Goal: Book appointment/travel/reservation

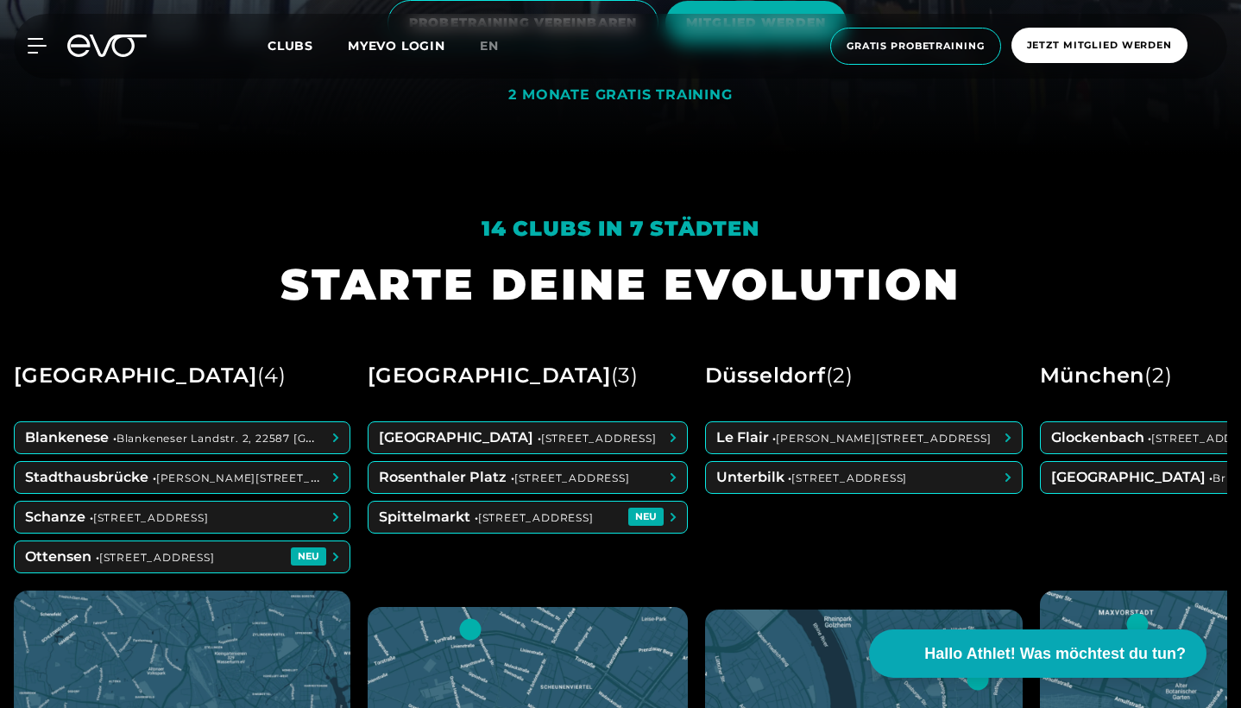
scroll to position [556, 0]
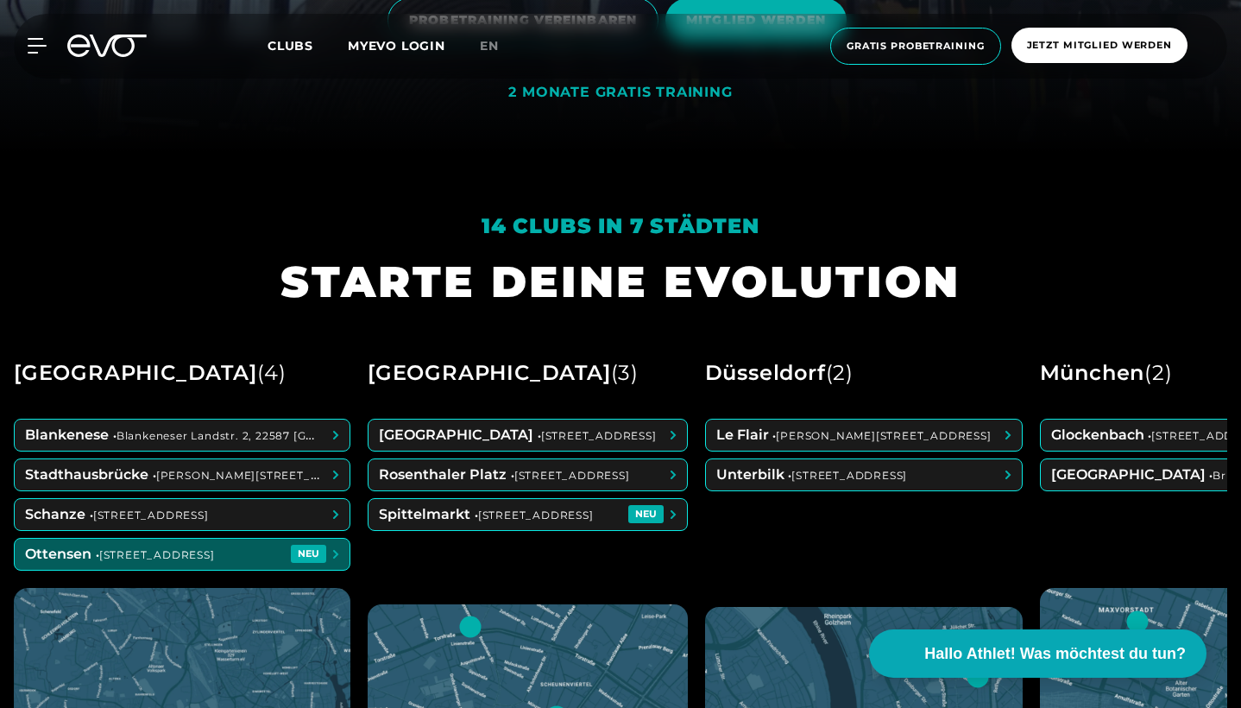
click at [267, 551] on span at bounding box center [182, 554] width 335 height 31
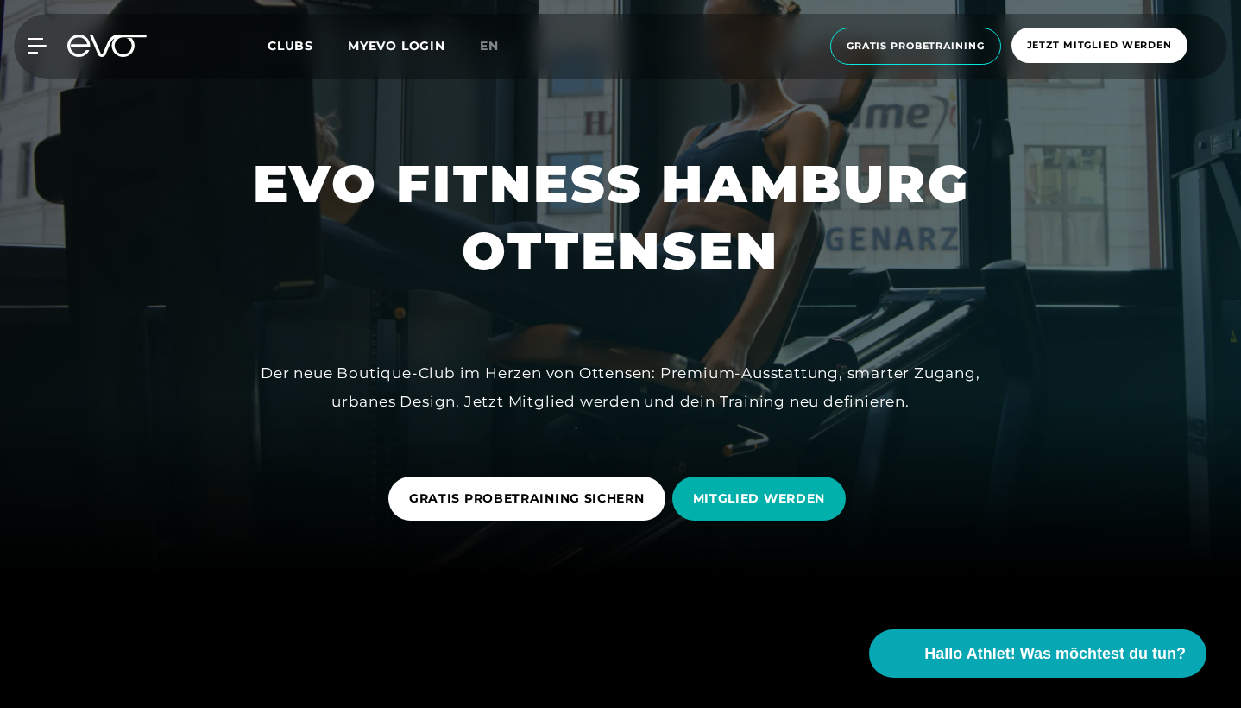
scroll to position [132, 0]
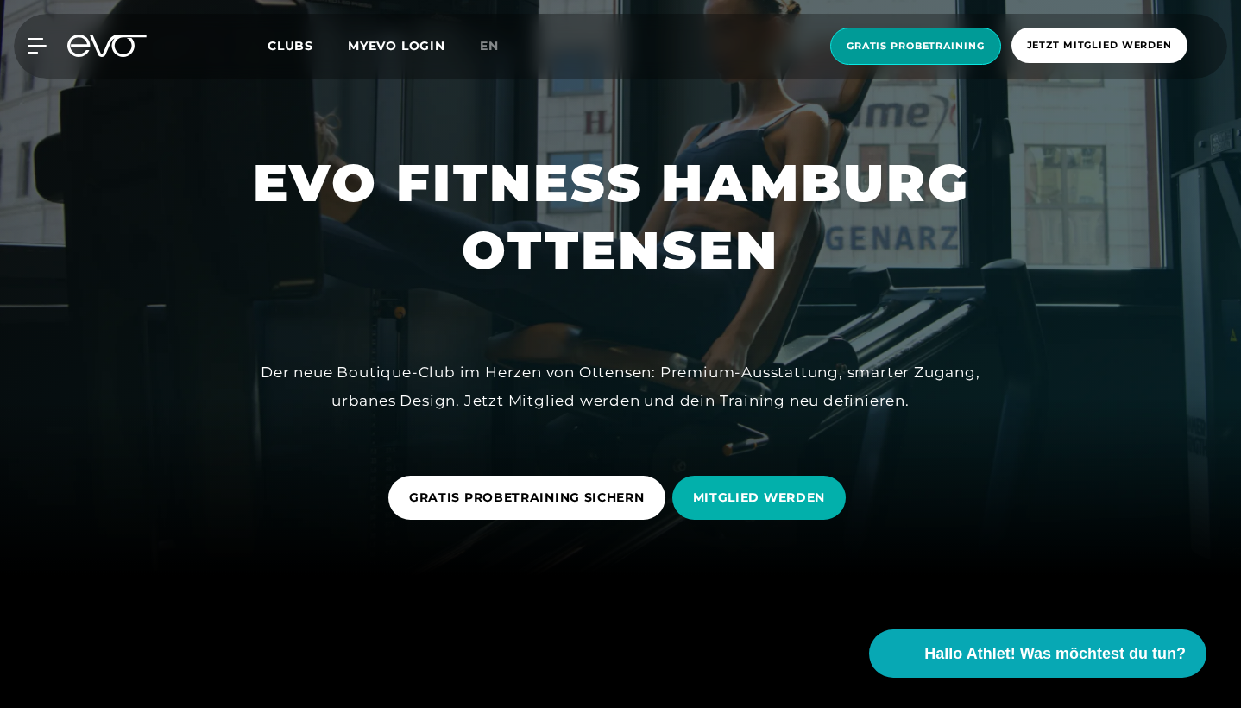
click at [930, 41] on span "Gratis Probetraining" at bounding box center [916, 46] width 138 height 15
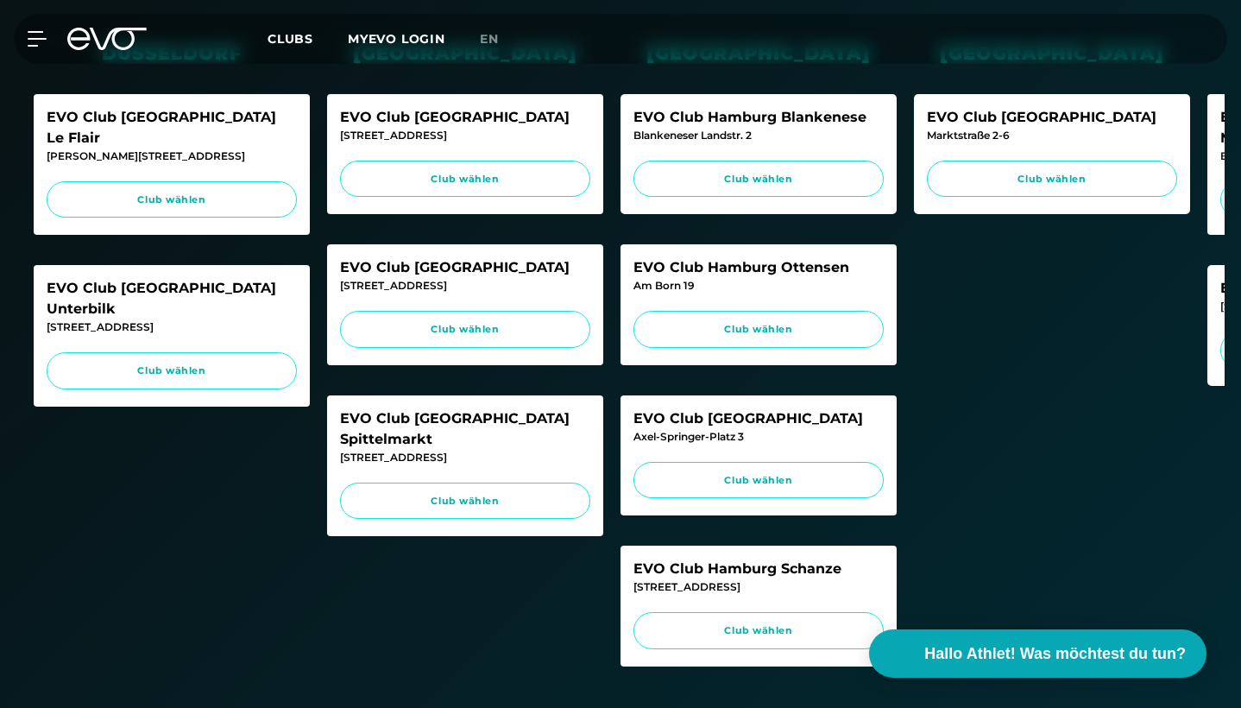
scroll to position [672, 0]
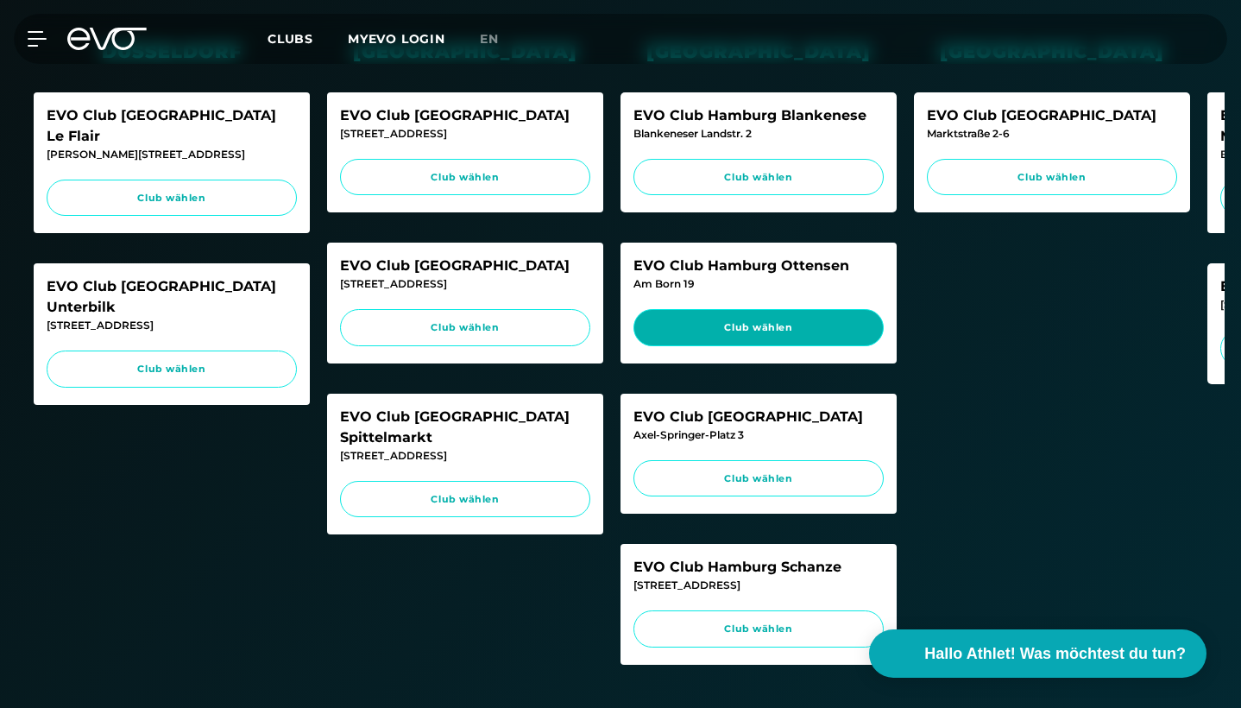
click at [842, 316] on link "Club wählen" at bounding box center [759, 327] width 250 height 37
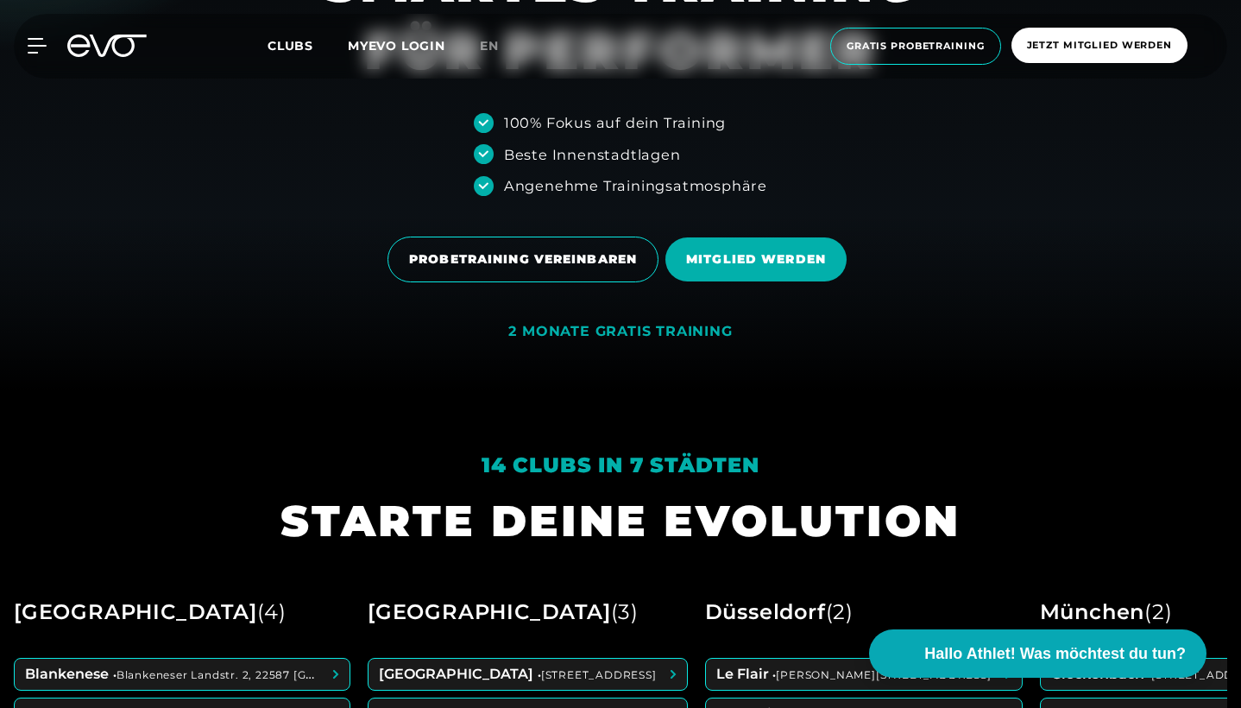
scroll to position [264, 0]
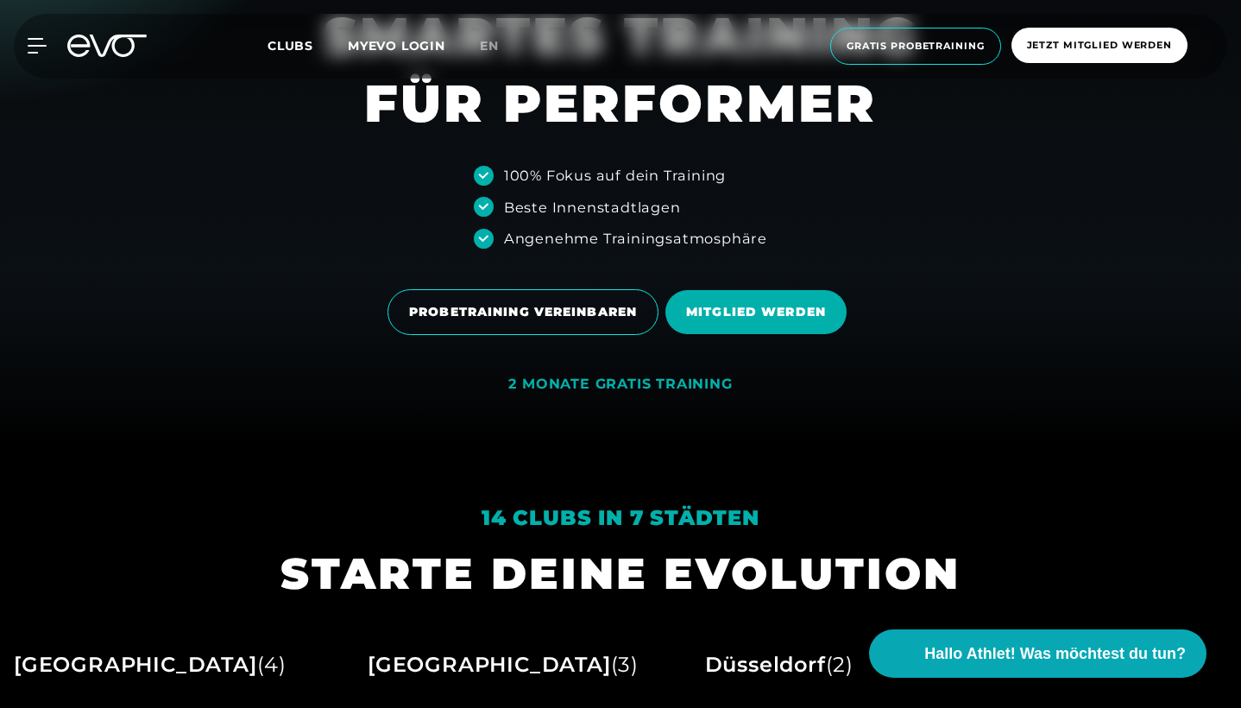
click at [623, 387] on div "2 MONATE GRATIS TRAINING" at bounding box center [620, 384] width 224 height 18
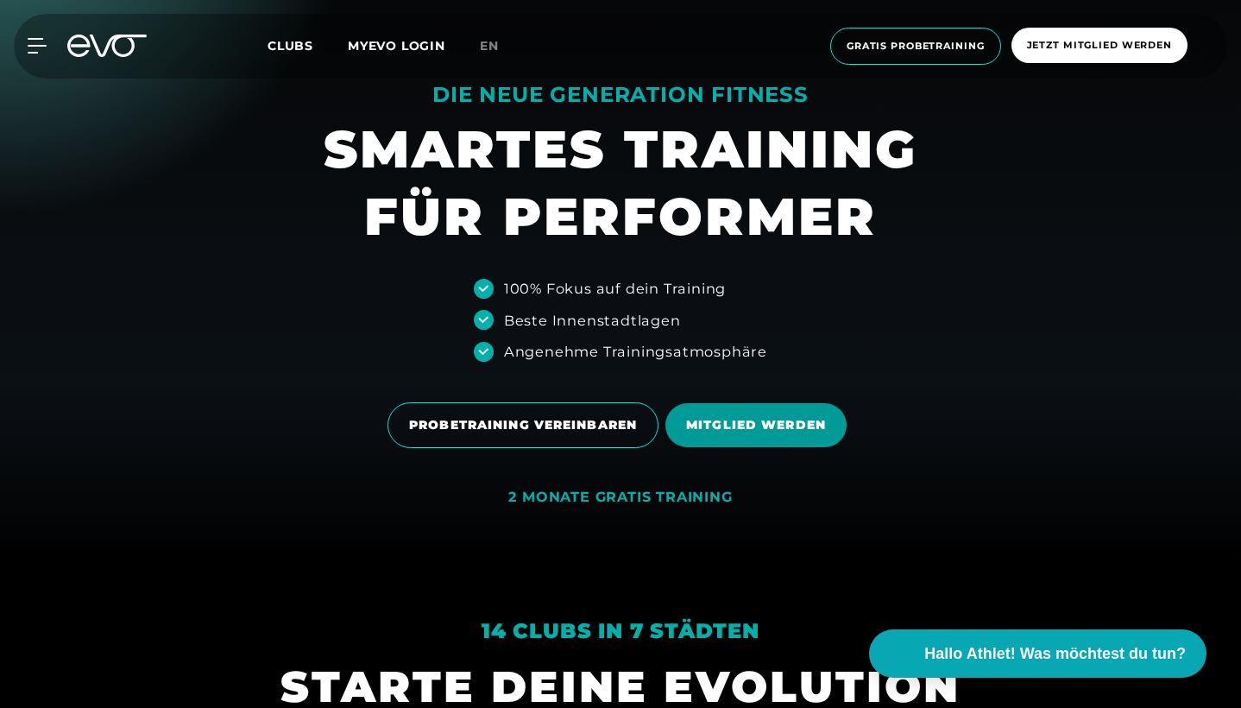
scroll to position [148, 0]
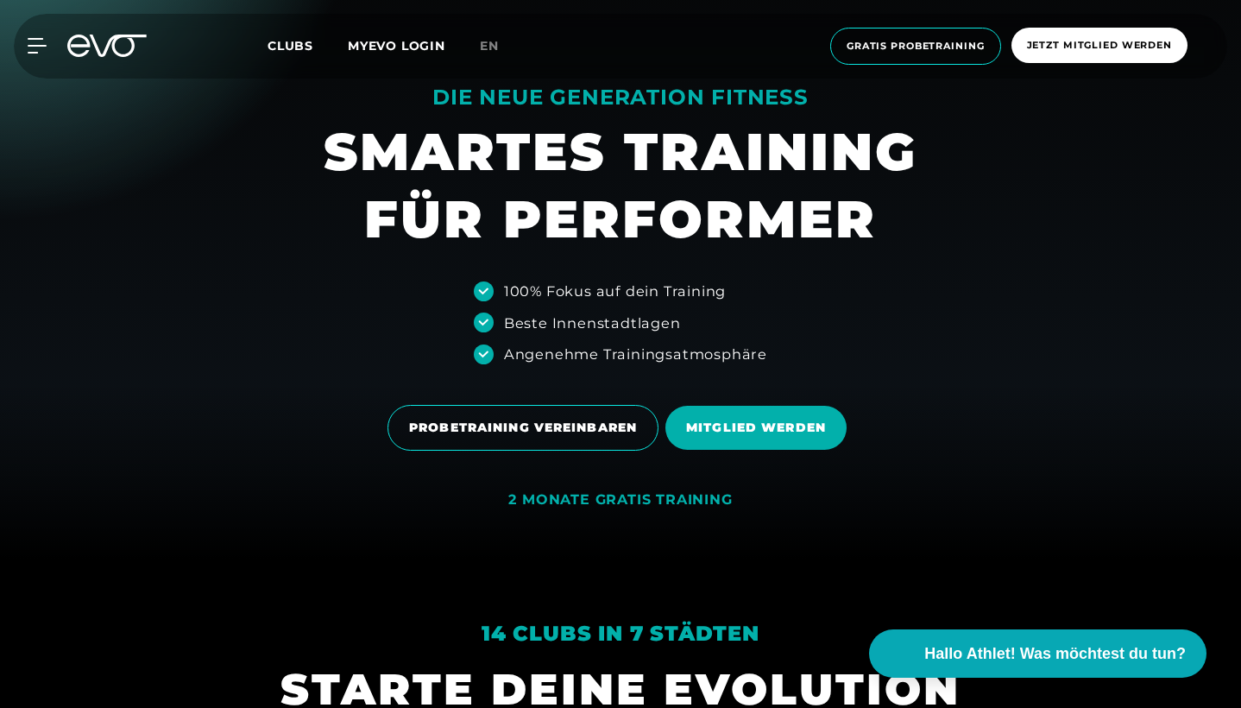
click at [646, 500] on div "2 MONATE GRATIS TRAINING" at bounding box center [620, 500] width 224 height 18
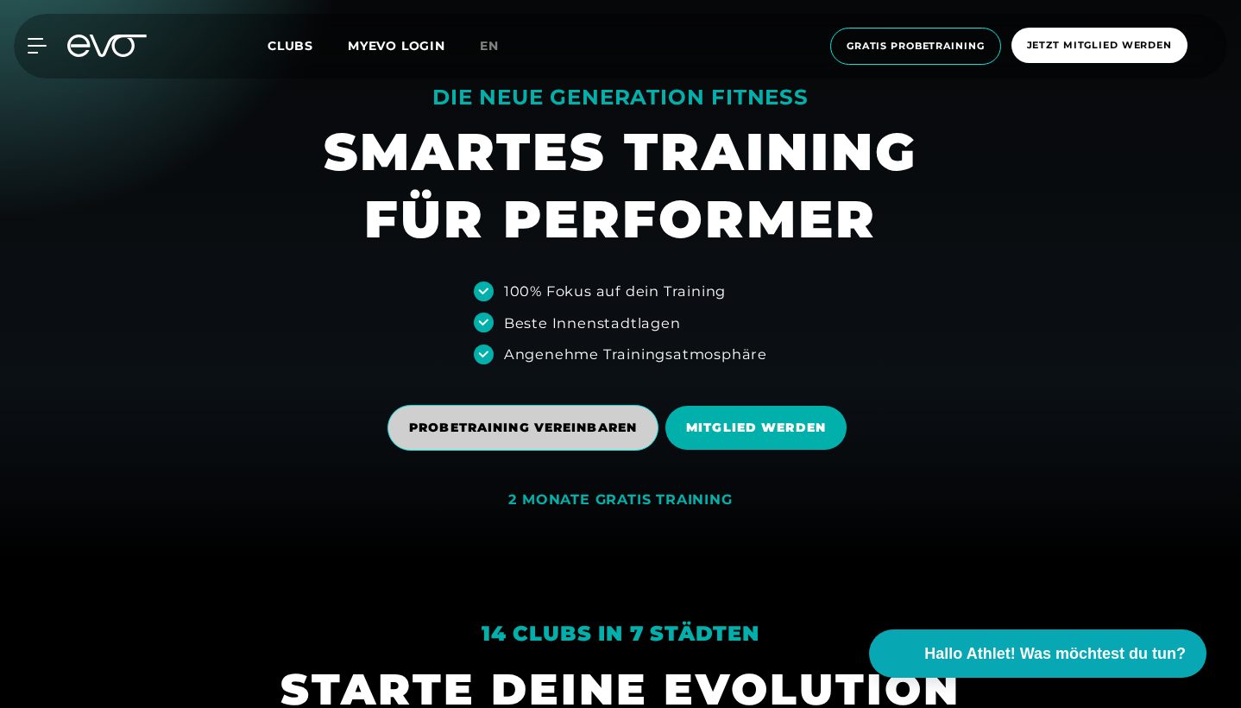
click at [609, 417] on span "PROBETRAINING VEREINBAREN" at bounding box center [523, 428] width 271 height 46
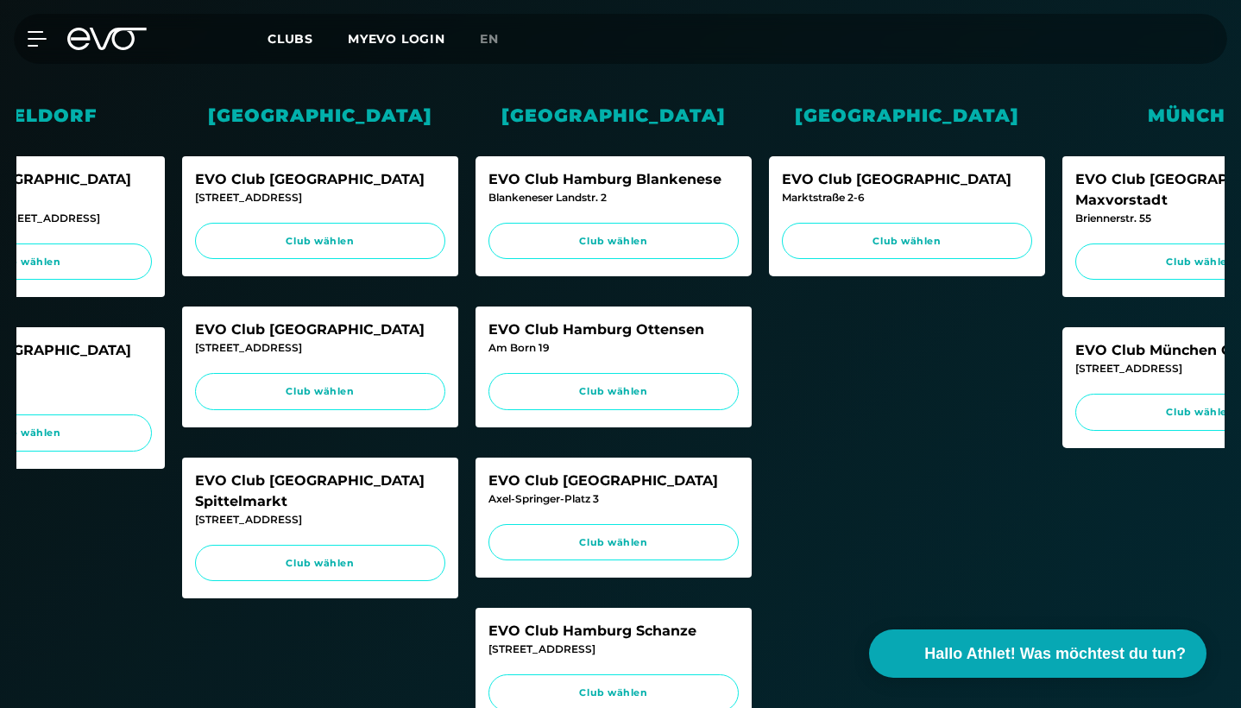
scroll to position [0, 138]
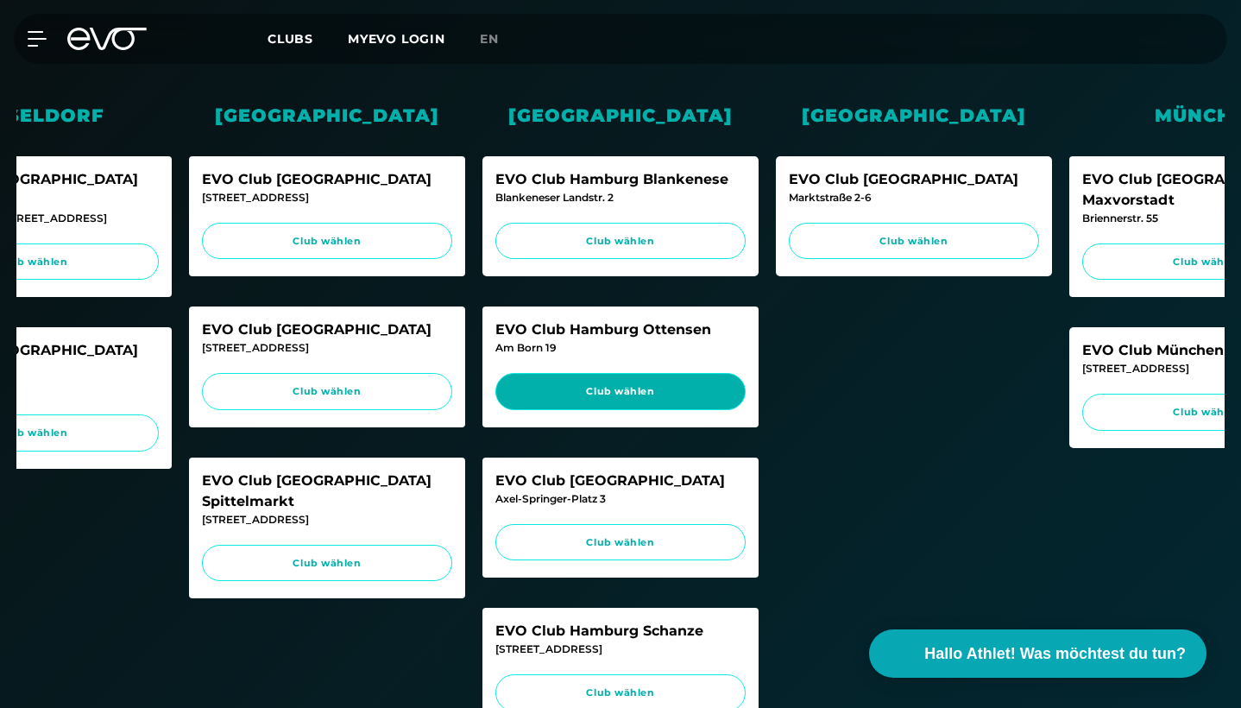
click at [679, 384] on span "Club wählen" at bounding box center [621, 391] width 218 height 15
